Goal: Task Accomplishment & Management: Manage account settings

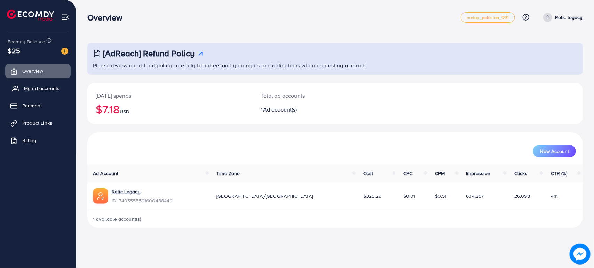
click at [36, 83] on link "My ad accounts" at bounding box center [37, 88] width 65 height 14
